Goal: Task Accomplishment & Management: Complete application form

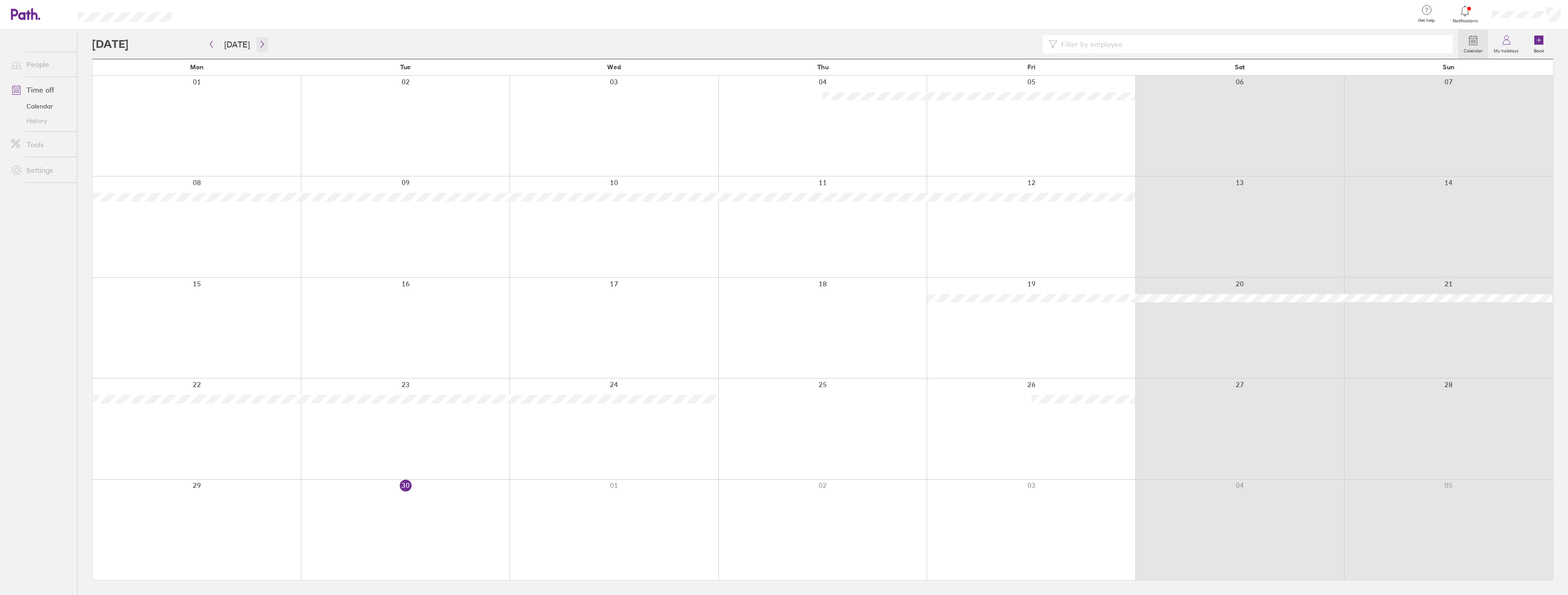
click at [262, 46] on icon "button" at bounding box center [262, 44] width 7 height 7
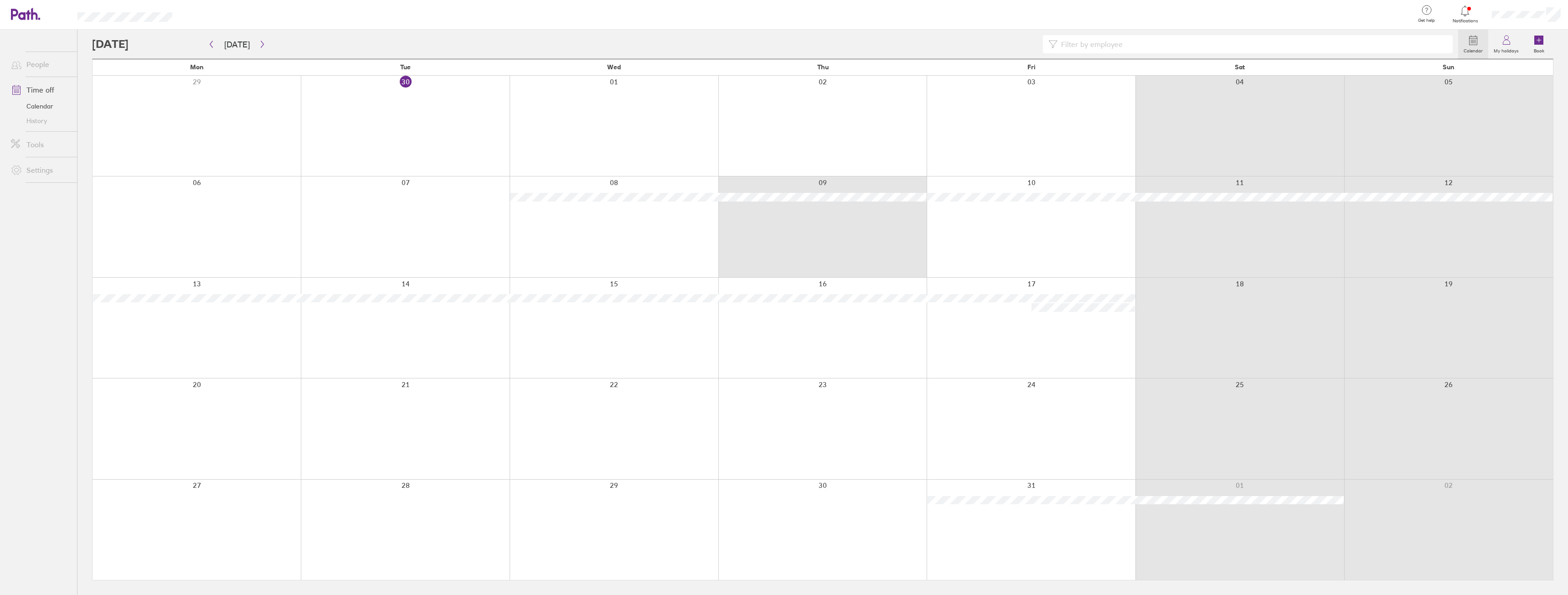
drag, startPoint x: 827, startPoint y: 237, endPoint x: 1008, endPoint y: 252, distance: 181.6
click at [1008, 252] on div at bounding box center [822, 227] width 1460 height 100
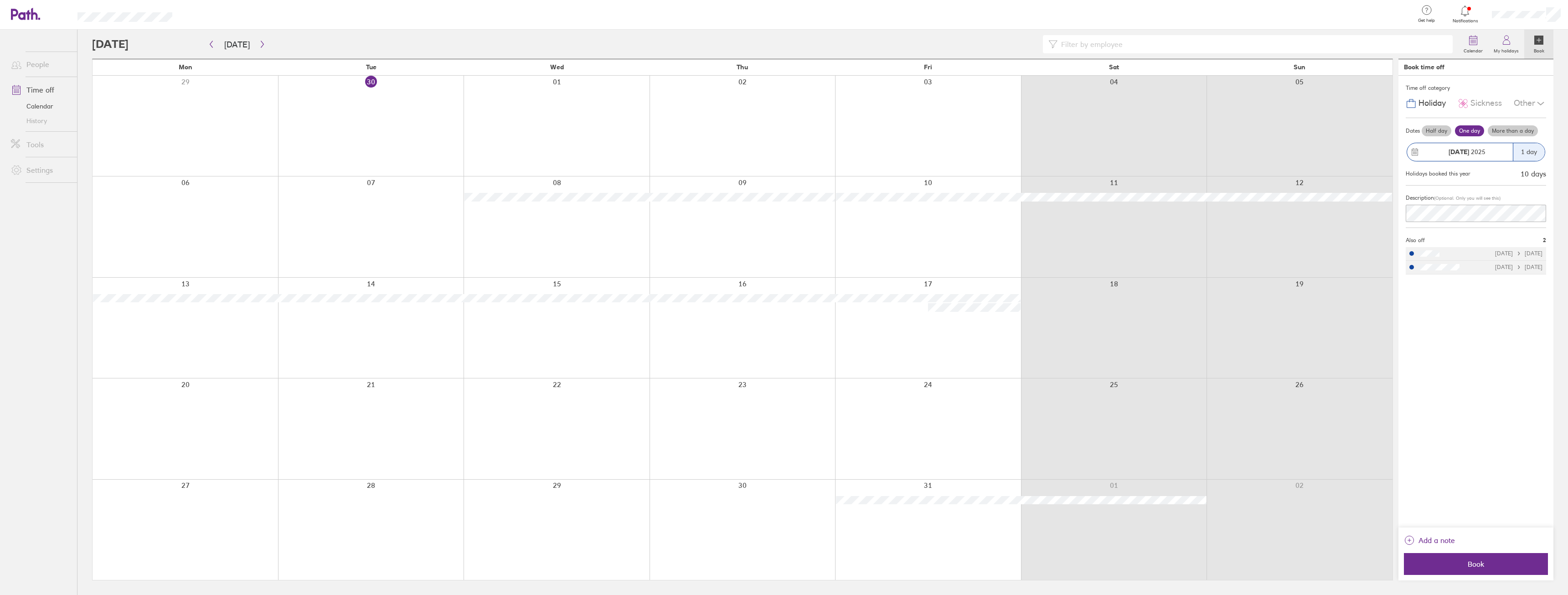
click at [702, 245] on div at bounding box center [743, 227] width 186 height 100
click at [1505, 129] on label "More than a day" at bounding box center [1513, 131] width 50 height 11
click at [0, 0] on input "More than a day" at bounding box center [0, 0] width 0 height 0
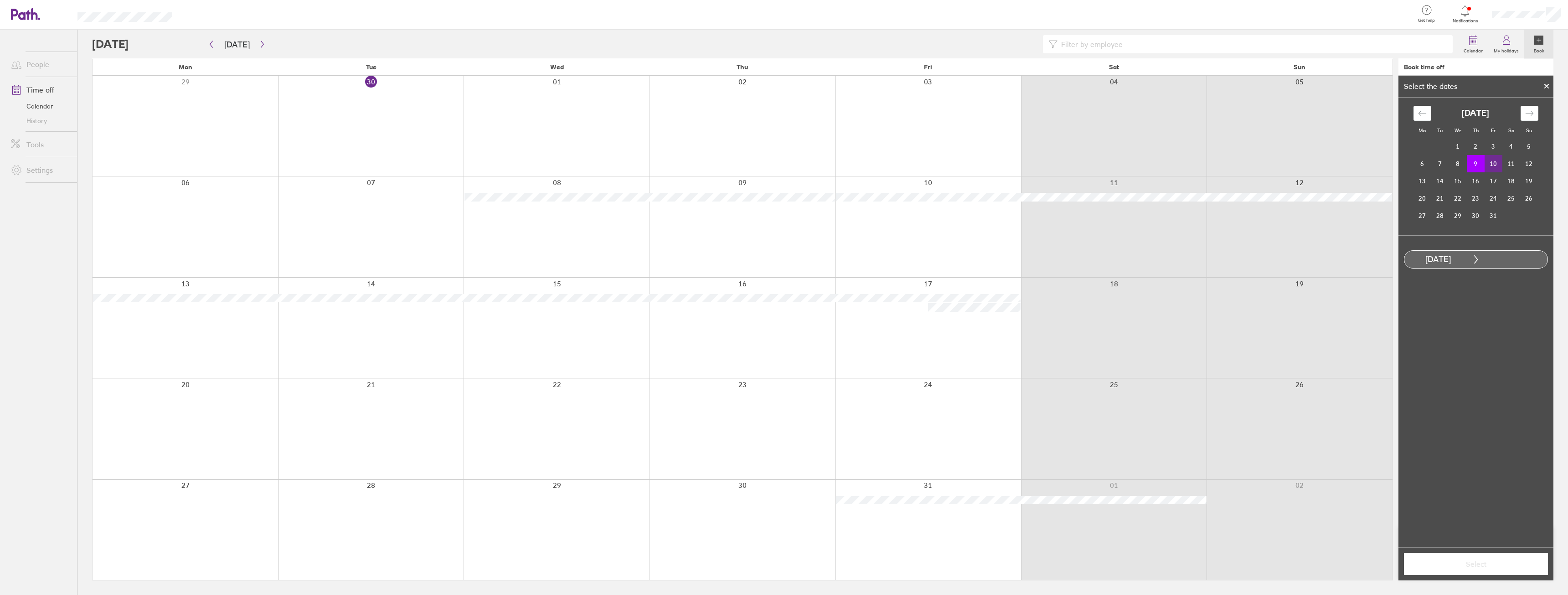
click at [1489, 161] on tr "6 7 8 9 10 11 12" at bounding box center [1475, 164] width 124 height 17
click at [1489, 161] on td "10" at bounding box center [1493, 164] width 18 height 17
click at [1485, 572] on button "Select" at bounding box center [1475, 564] width 144 height 22
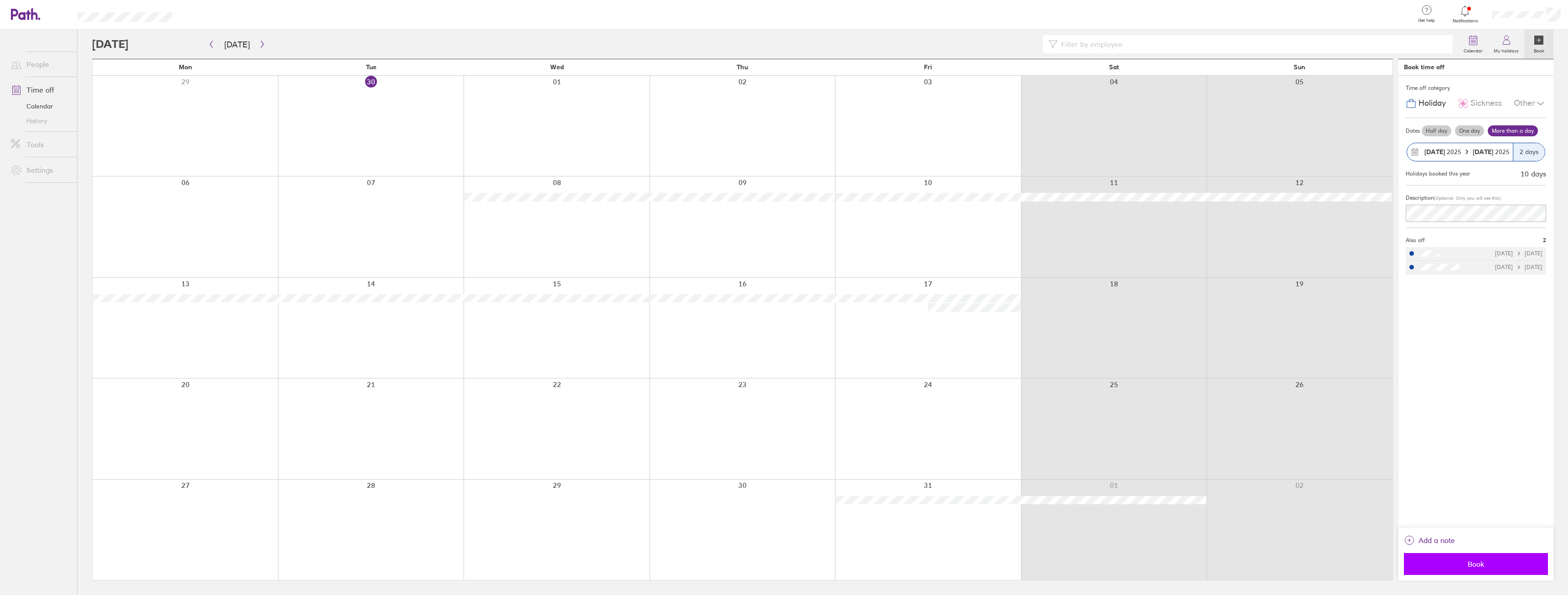
click at [1513, 567] on span "Book" at bounding box center [1476, 564] width 131 height 8
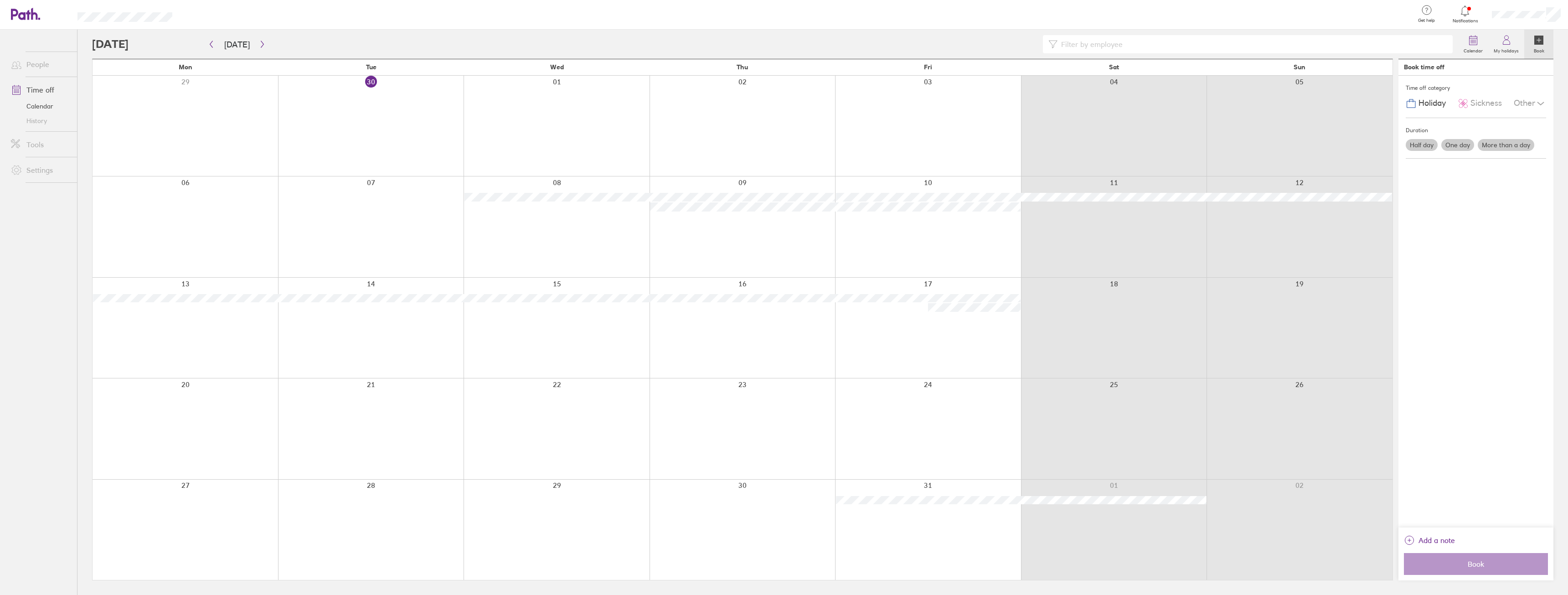
click at [1443, 411] on div "Time off category Holiday Sickness Other Duration Half day One day More than a …" at bounding box center [1475, 301] width 155 height 452
drag, startPoint x: 1452, startPoint y: 474, endPoint x: 1460, endPoint y: 432, distance: 42.8
click at [1455, 461] on div "Time off category Holiday Sickness Other Duration Half day One day More than a …" at bounding box center [1475, 301] width 155 height 452
click at [1480, 110] on div "Sickness" at bounding box center [1480, 104] width 44 height 17
click at [1533, 108] on div "Other" at bounding box center [1530, 104] width 32 height 17
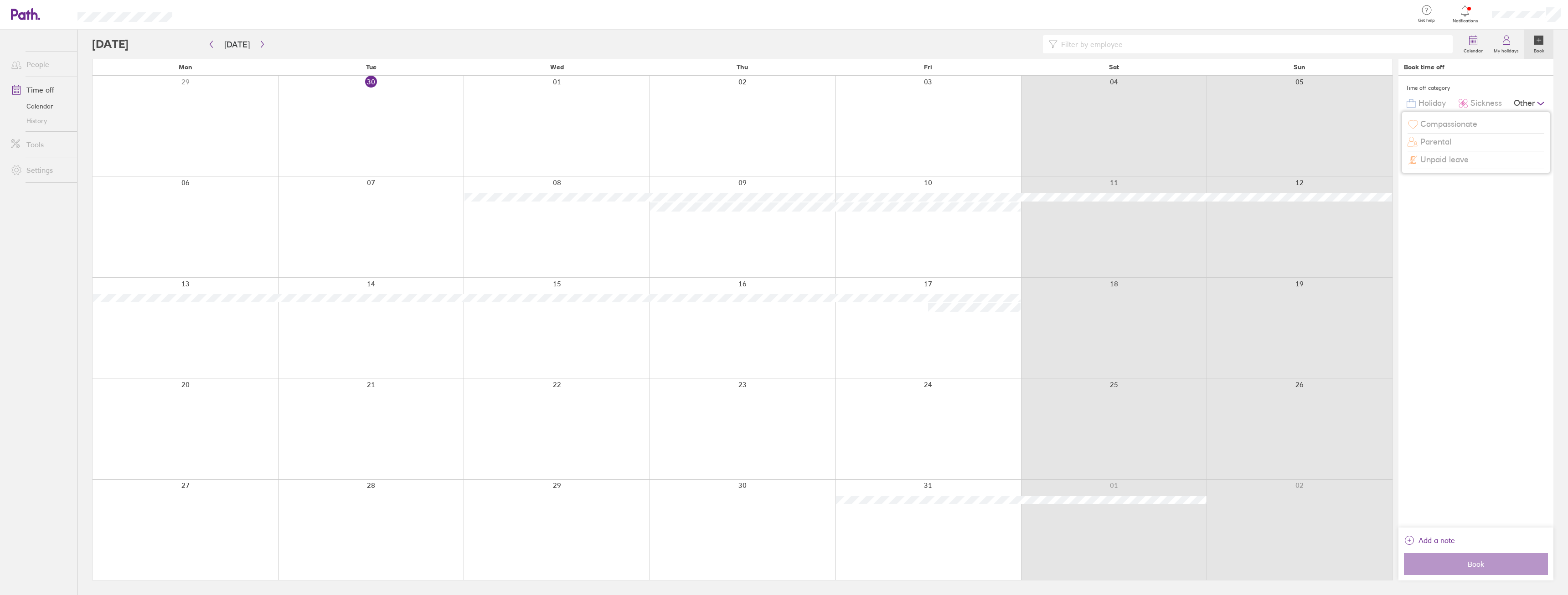
click at [1466, 185] on div "Time off category Holiday Sickness Other Compassionate Parental Unpaid leave Du…" at bounding box center [1475, 301] width 155 height 452
click at [1436, 104] on span "Holiday" at bounding box center [1432, 104] width 27 height 10
click at [1476, 103] on span "Sickness" at bounding box center [1486, 104] width 32 height 10
click at [1443, 104] on span "Holiday" at bounding box center [1432, 104] width 27 height 10
click at [1344, 329] on div at bounding box center [1300, 328] width 186 height 100
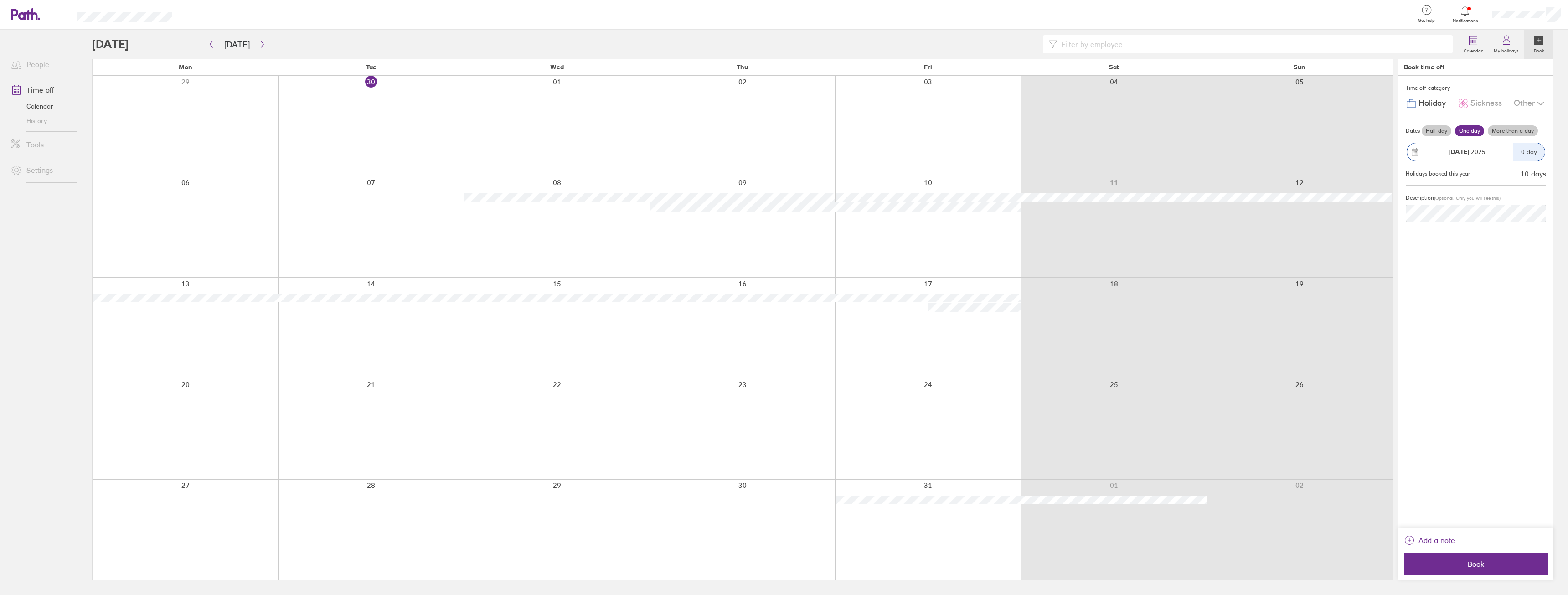
click at [761, 265] on div at bounding box center [743, 227] width 186 height 100
